Goal: Task Accomplishment & Management: Manage account settings

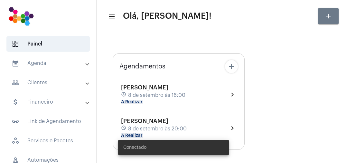
type input "[URL][DOMAIN_NAME]"
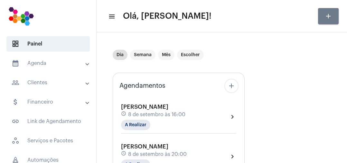
click at [176, 116] on span "8 de setembro às 16:00" at bounding box center [156, 114] width 57 height 6
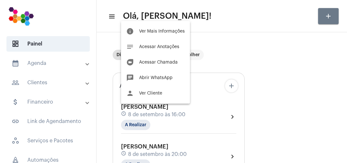
click at [167, 120] on div at bounding box center [173, 81] width 347 height 163
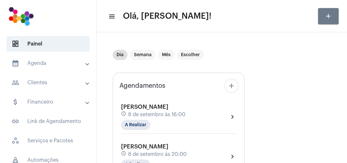
click at [155, 125] on div "[PERSON_NAME] schedule [DATE] 16:00 A Realizar" at bounding box center [153, 116] width 64 height 26
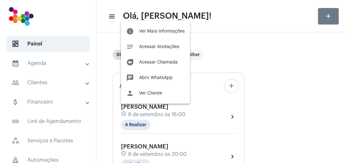
click at [173, 63] on span "Acessar Chamada" at bounding box center [158, 62] width 39 height 5
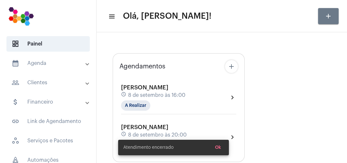
type input "[URL][DOMAIN_NAME]"
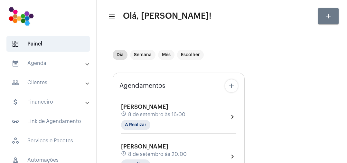
click at [145, 128] on mat-chip "A Realizar" at bounding box center [135, 124] width 29 height 10
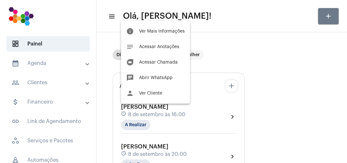
click at [180, 124] on div at bounding box center [173, 81] width 347 height 163
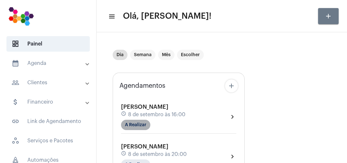
click at [149, 126] on mat-chip "A Realizar" at bounding box center [135, 124] width 29 height 10
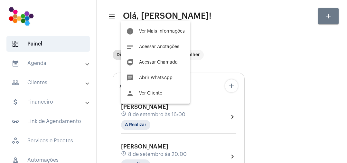
click at [186, 129] on div at bounding box center [173, 81] width 347 height 163
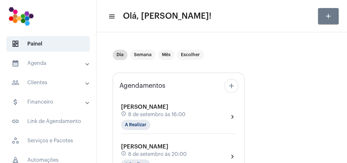
click at [198, 113] on div "[PERSON_NAME] schedule [DATE] 16:00 A Realizar chevron_right" at bounding box center [178, 116] width 115 height 26
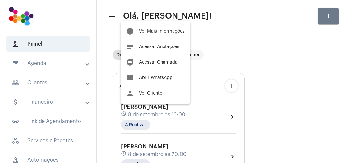
click at [177, 27] on button "info Ver Mais Informações" at bounding box center [155, 31] width 69 height 15
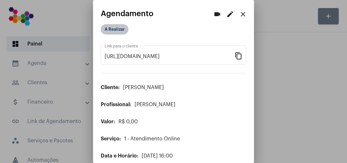
click at [127, 30] on mat-chip "A Realizar" at bounding box center [115, 29] width 28 height 10
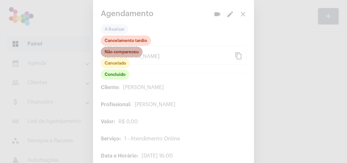
click at [130, 52] on mat-chip "Não compareceu" at bounding box center [122, 52] width 42 height 10
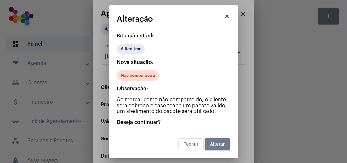
click at [218, 143] on span "Alterar" at bounding box center [217, 144] width 15 height 5
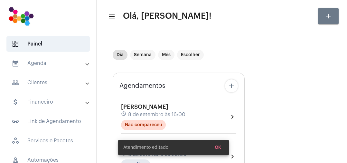
click at [194, 118] on div "[PERSON_NAME] schedule [DATE] 16:00 Não compareceu chevron_right" at bounding box center [178, 116] width 115 height 26
click at [192, 117] on div "[PERSON_NAME] schedule [DATE] 16:00 Não compareceu chevron_right" at bounding box center [178, 116] width 115 height 26
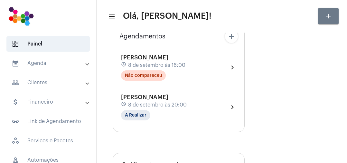
scroll to position [48, 0]
